Goal: Task Accomplishment & Management: Complete application form

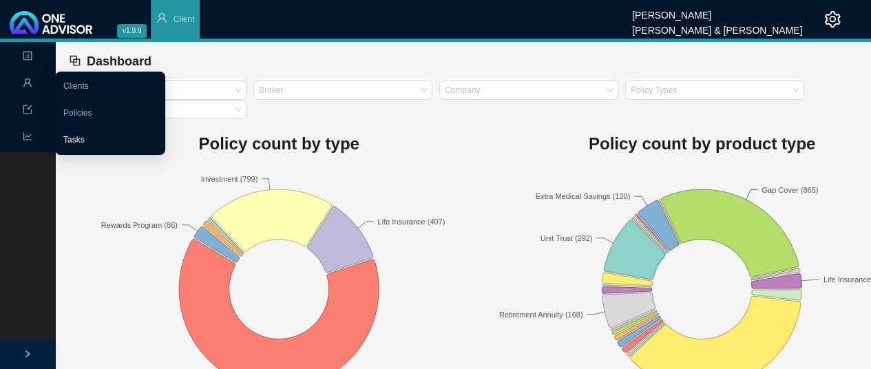
click at [76, 140] on link "Tasks" at bounding box center [73, 140] width 21 height 10
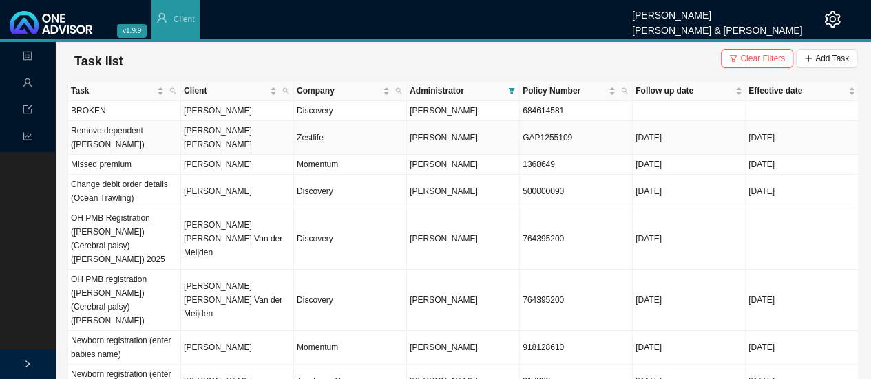
click at [213, 133] on td "[PERSON_NAME] [PERSON_NAME]" at bounding box center [237, 138] width 113 height 34
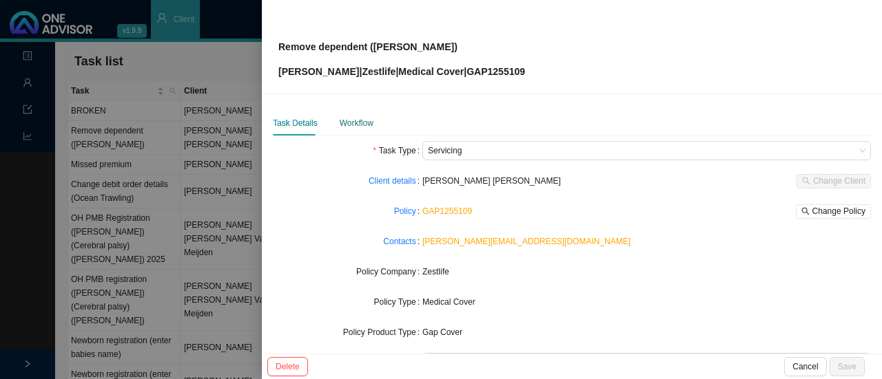
click at [353, 124] on div "Workflow" at bounding box center [357, 123] width 34 height 14
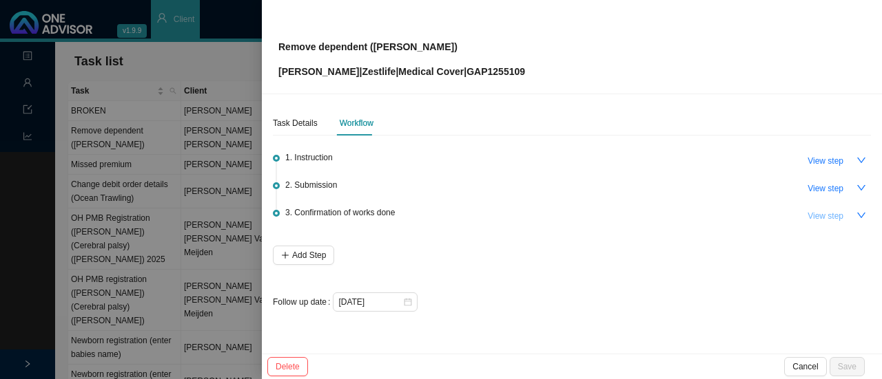
click at [822, 212] on span "View step" at bounding box center [825, 216] width 36 height 14
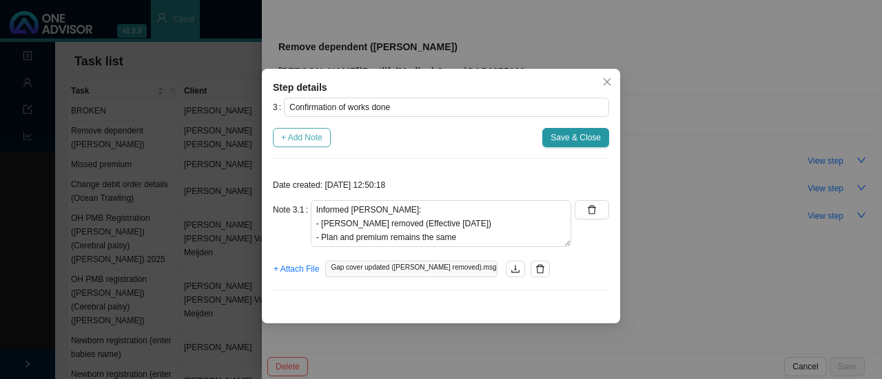
click at [303, 133] on span "+ Add Note" at bounding box center [301, 138] width 41 height 14
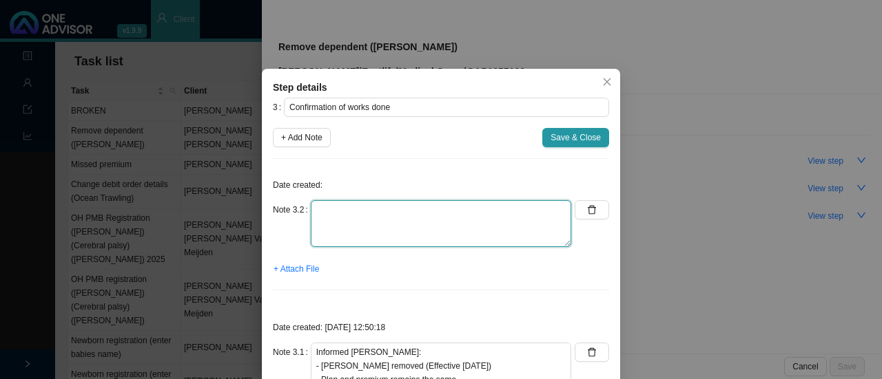
click at [322, 228] on textarea at bounding box center [441, 223] width 260 height 47
type textarea "c"
type textarea "C"
type textarea "Thank you from client"
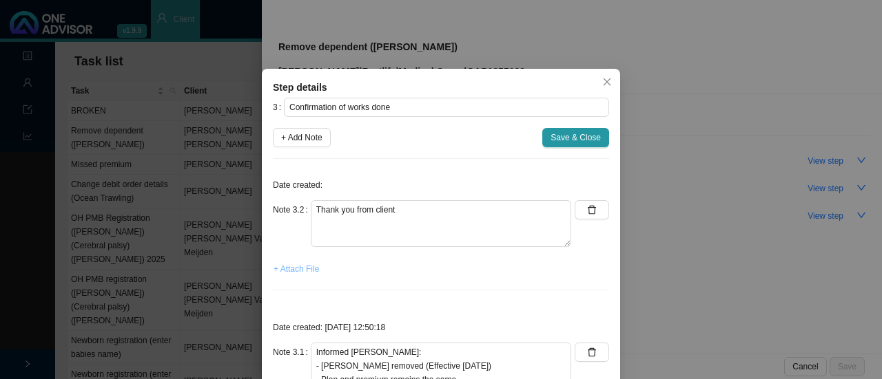
click at [286, 273] on span "+ Attach File" at bounding box center [295, 269] width 45 height 14
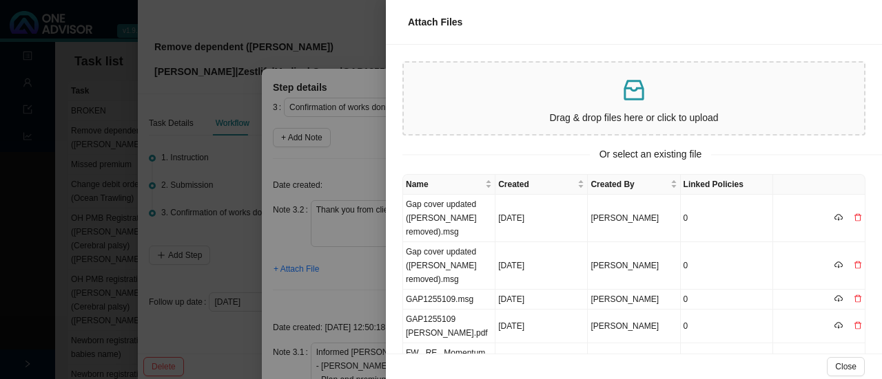
click at [533, 102] on p at bounding box center [633, 90] width 449 height 28
click at [430, 211] on td "Gap cover updated ([PERSON_NAME] removed).msg" at bounding box center [449, 219] width 92 height 48
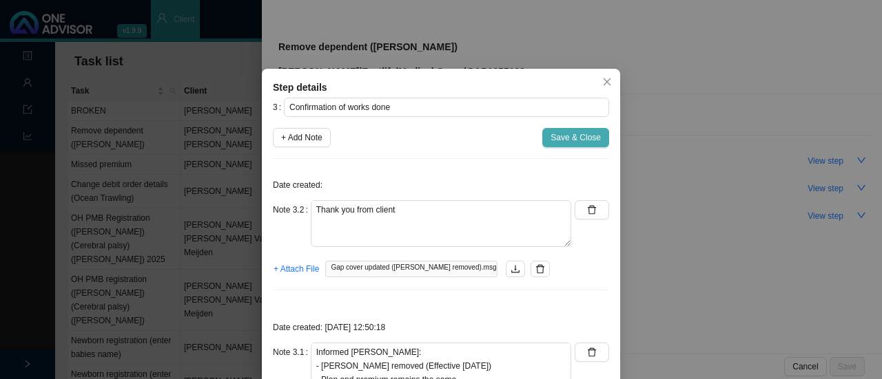
click at [566, 136] on span "Save & Close" at bounding box center [575, 138] width 50 height 14
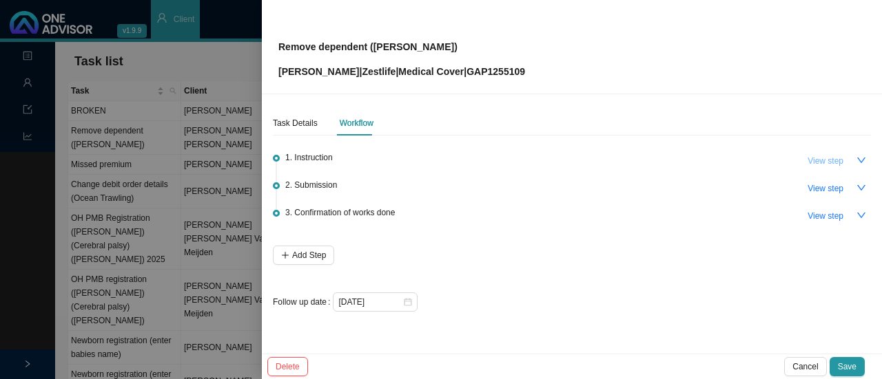
click at [820, 163] on span "View step" at bounding box center [825, 161] width 36 height 14
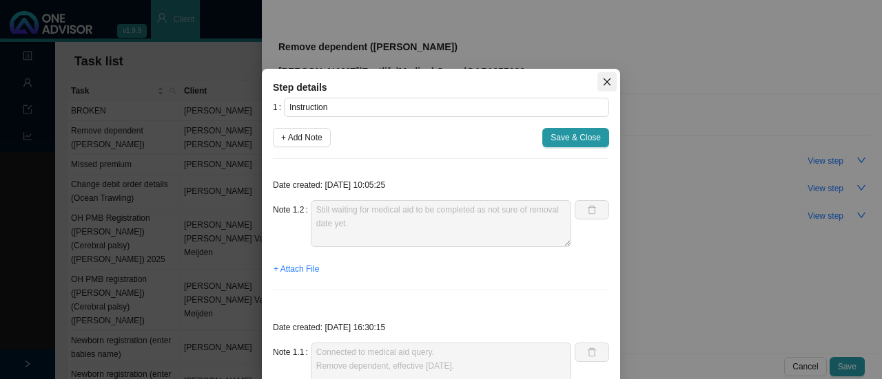
click at [603, 81] on icon "close" at bounding box center [607, 83] width 8 height 8
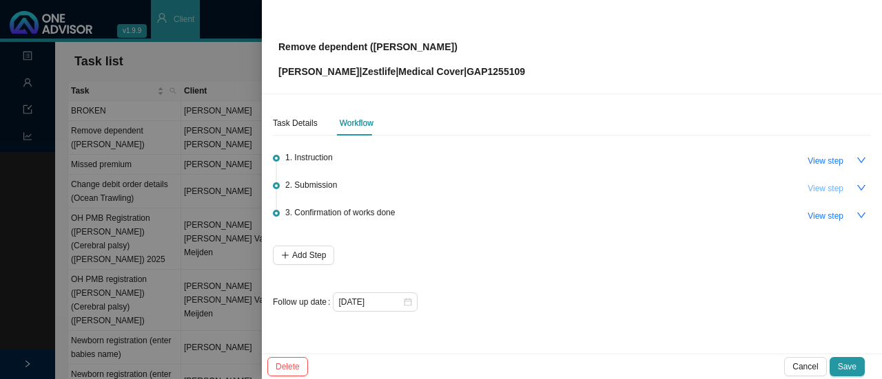
click at [825, 191] on span "View step" at bounding box center [825, 189] width 36 height 14
type input "Submission"
type textarea "Document received from Zestlife // Changes done. Policy updated according to me…"
type textarea "Called Zestlife // Received & done // Premium remains the same Ref: [PERSON_NAM…"
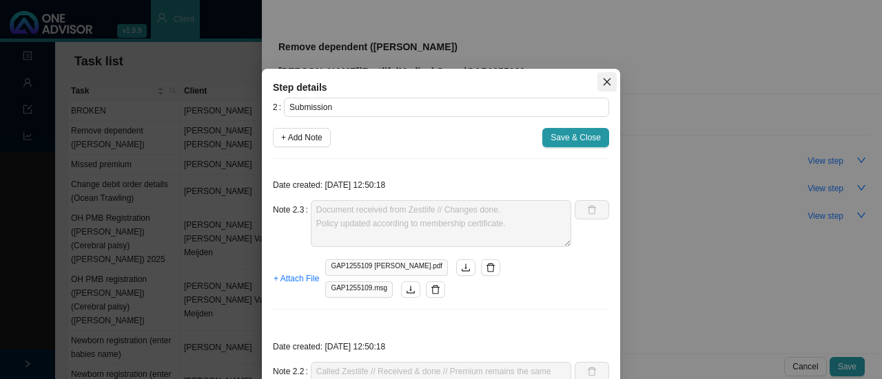
click at [597, 82] on span "Close" at bounding box center [606, 82] width 19 height 10
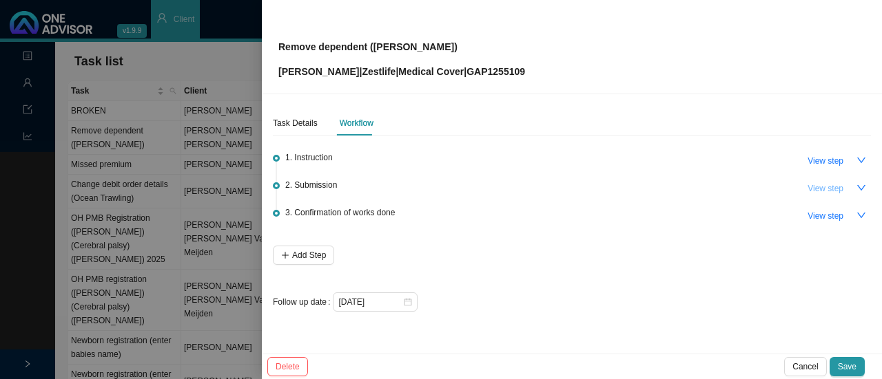
click at [822, 187] on span "View step" at bounding box center [825, 189] width 36 height 14
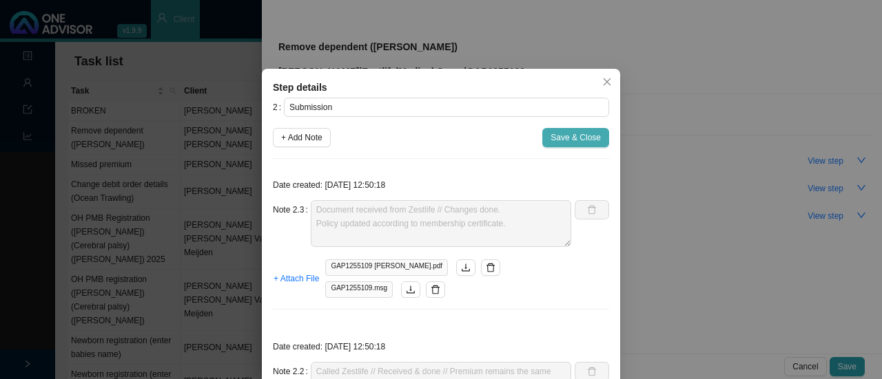
click at [566, 140] on span "Save & Close" at bounding box center [575, 138] width 50 height 14
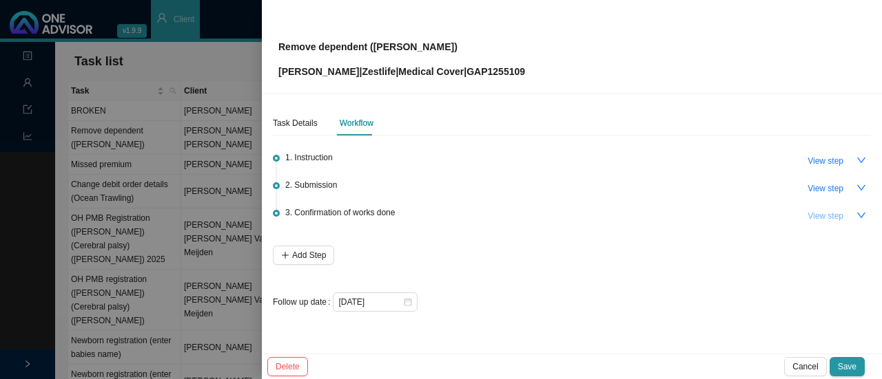
click at [841, 209] on span "View step" at bounding box center [825, 216] width 36 height 14
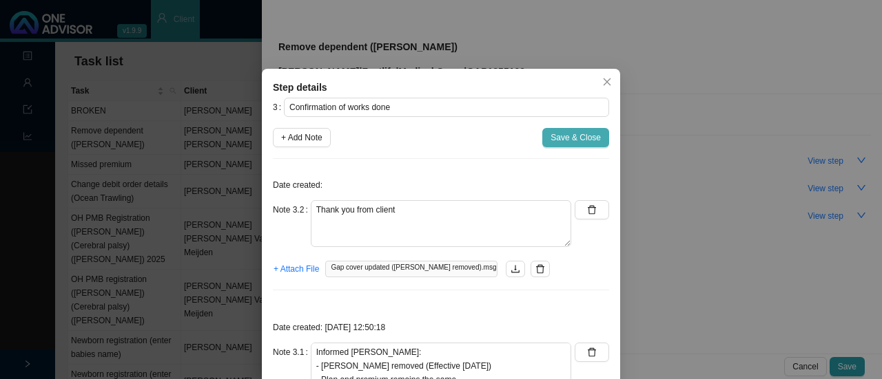
click at [558, 133] on span "Save & Close" at bounding box center [575, 138] width 50 height 14
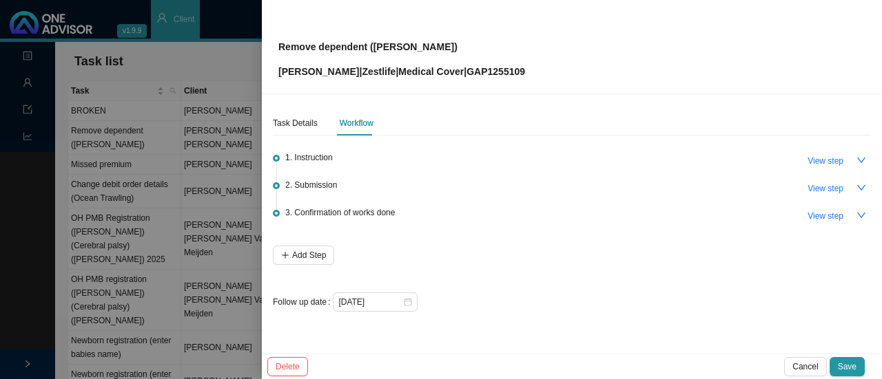
drag, startPoint x: 612, startPoint y: 327, endPoint x: 716, endPoint y: 353, distance: 107.7
click at [716, 353] on div "Task Details Workflow 1. Instruction View step 2. Submission View step 3. Confi…" at bounding box center [572, 224] width 620 height 260
click at [280, 119] on div "Task Details" at bounding box center [295, 123] width 45 height 14
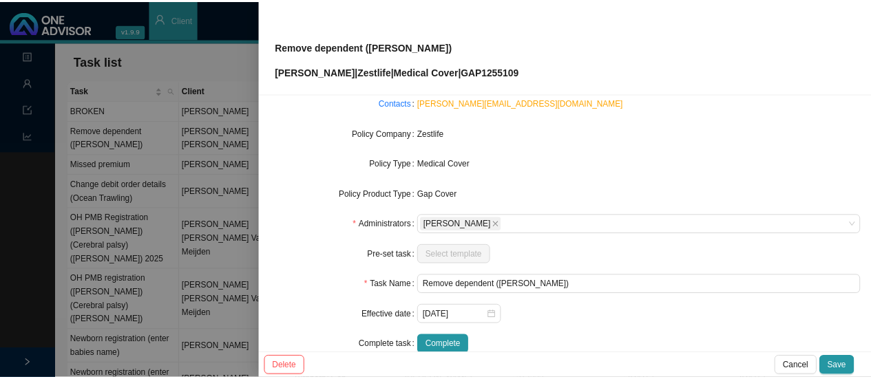
scroll to position [143, 0]
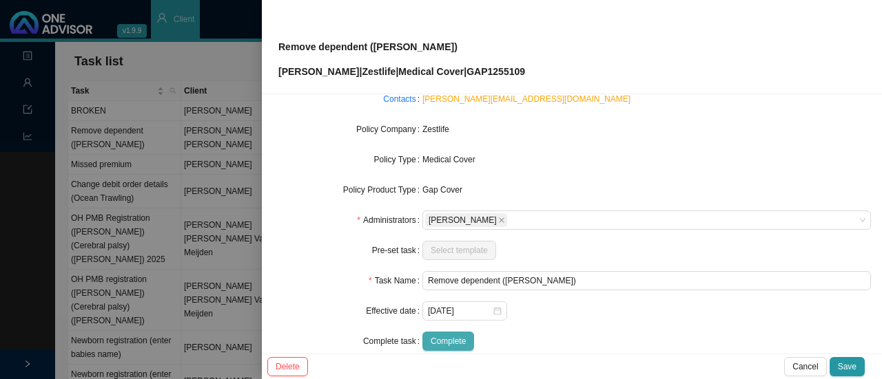
click at [452, 345] on span "Complete" at bounding box center [447, 342] width 35 height 14
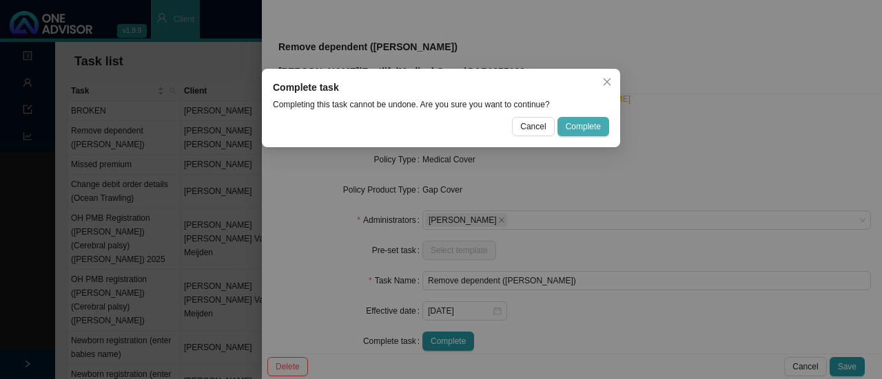
click at [570, 118] on button "Complete" at bounding box center [583, 126] width 52 height 19
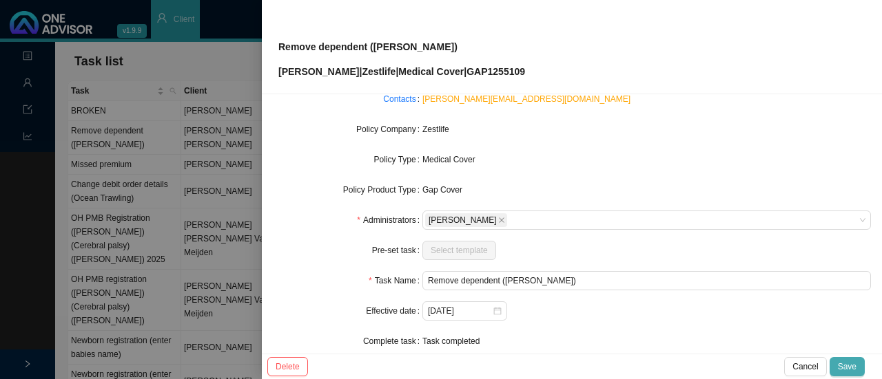
click at [838, 370] on button "Save" at bounding box center [846, 366] width 35 height 19
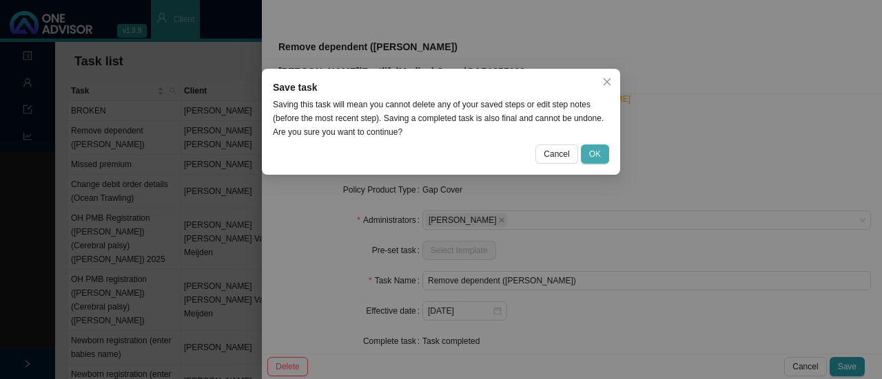
click at [594, 159] on span "OK" at bounding box center [595, 154] width 12 height 14
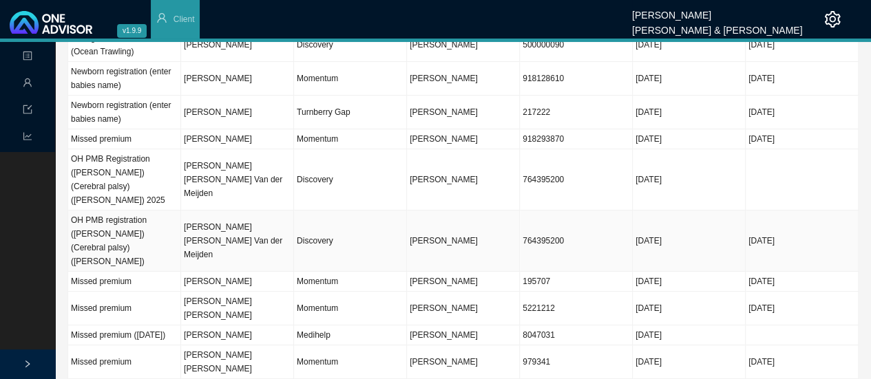
scroll to position [194, 0]
